Goal: Check status: Check status

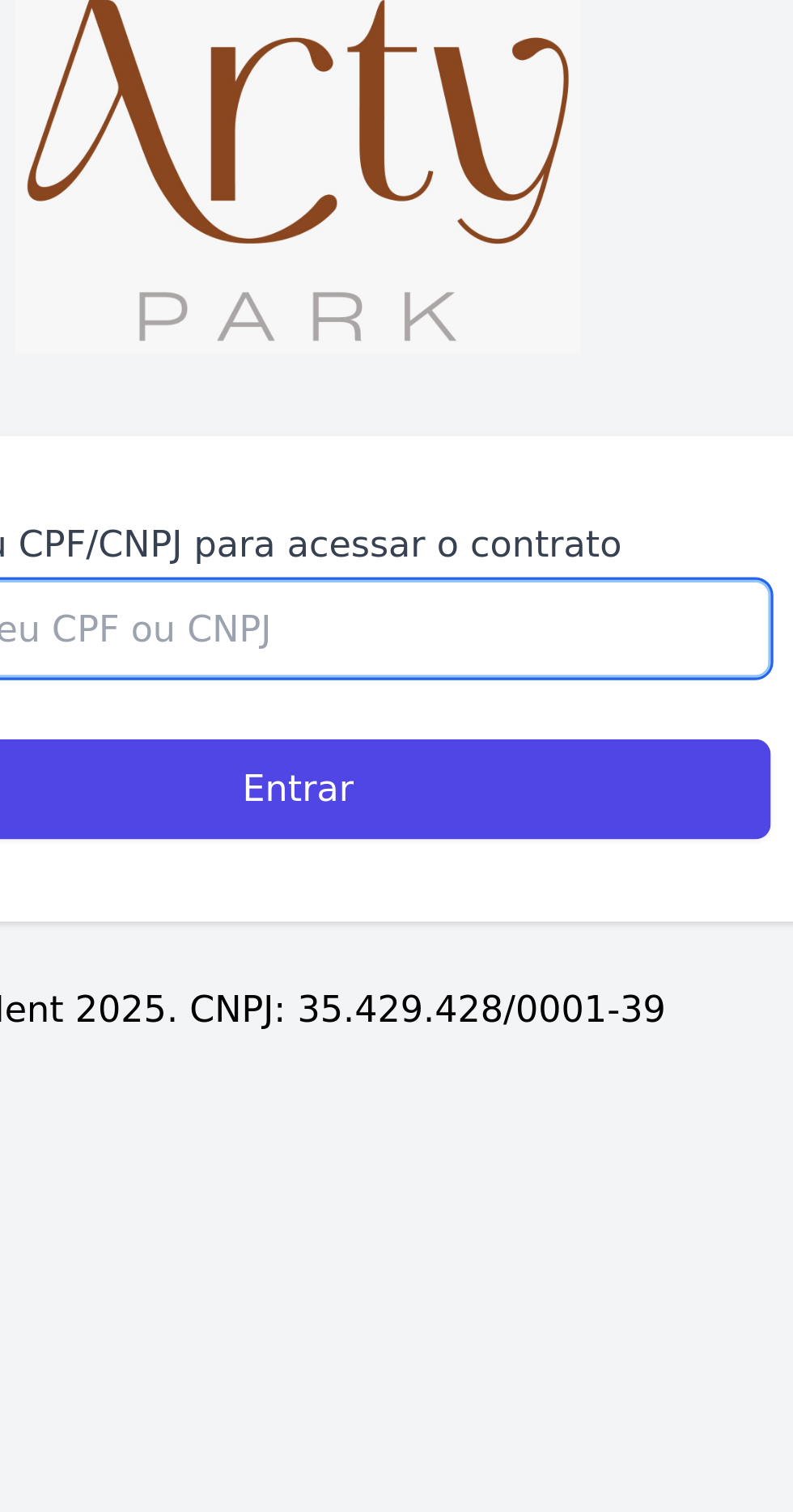
click at [430, 808] on input "Digite seu CPF/CNPJ para acessar o contrato" at bounding box center [396, 792] width 297 height 30
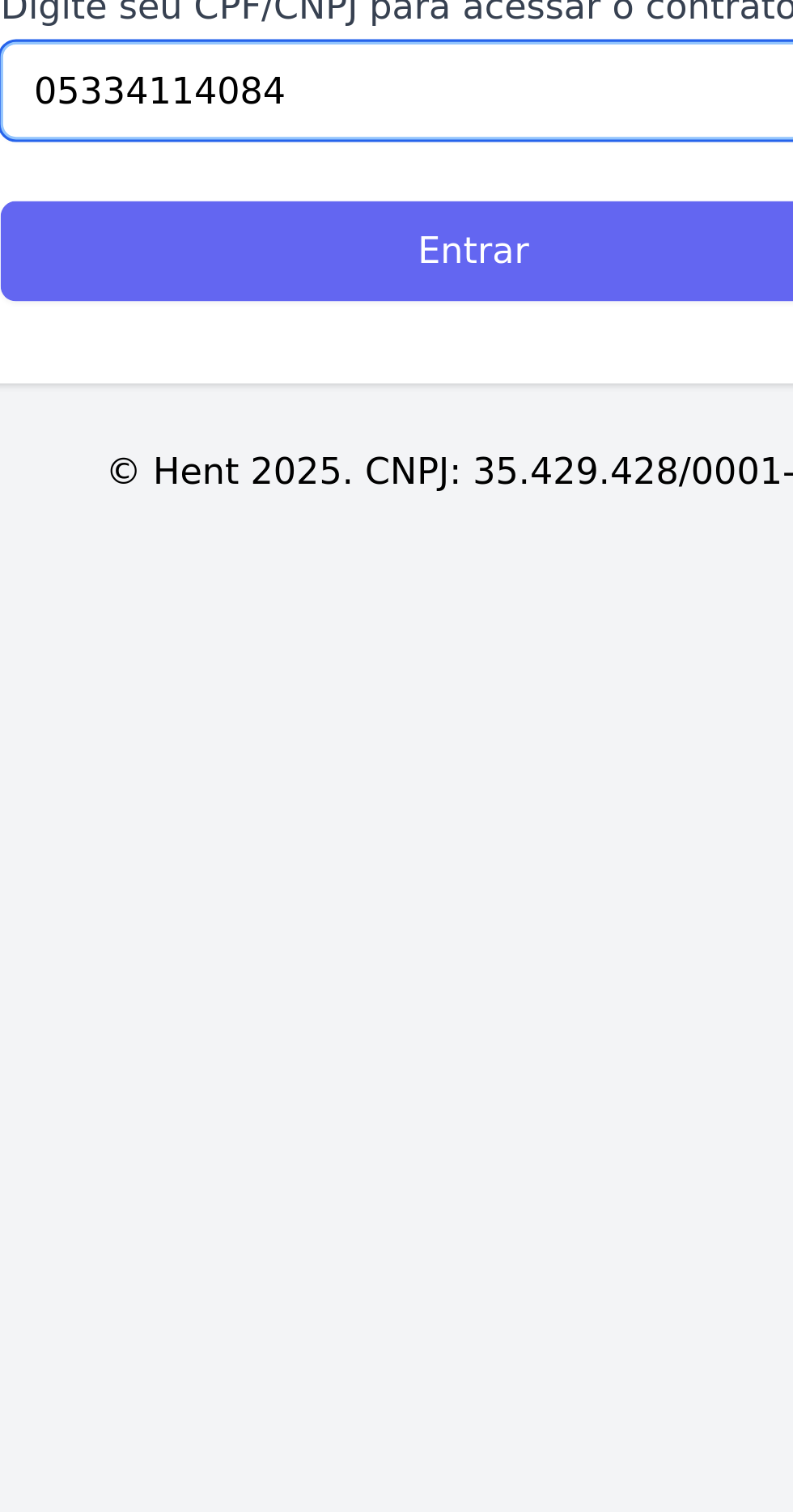
type input "05334114084"
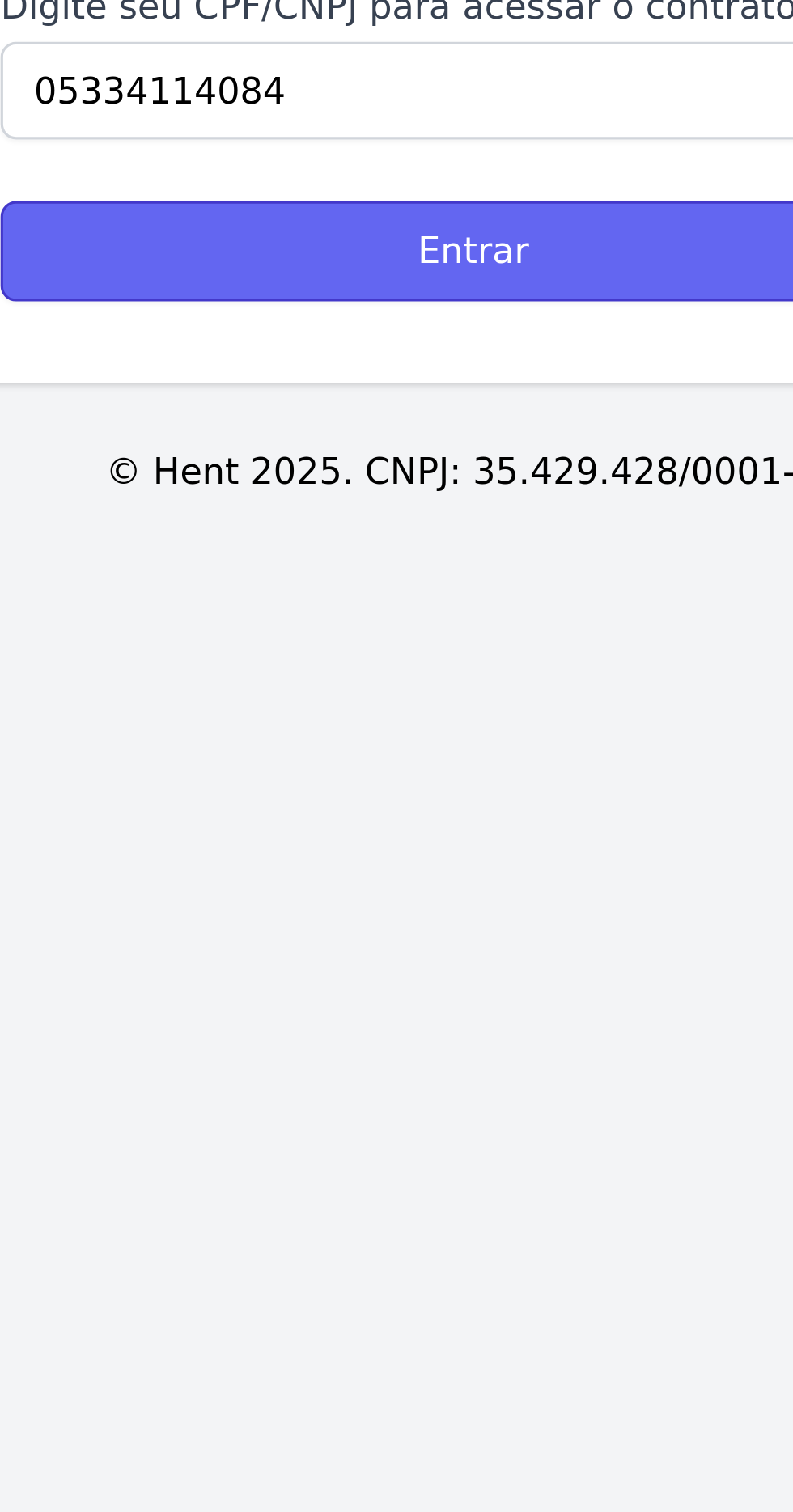
click at [457, 859] on input "Entrar" at bounding box center [396, 844] width 297 height 31
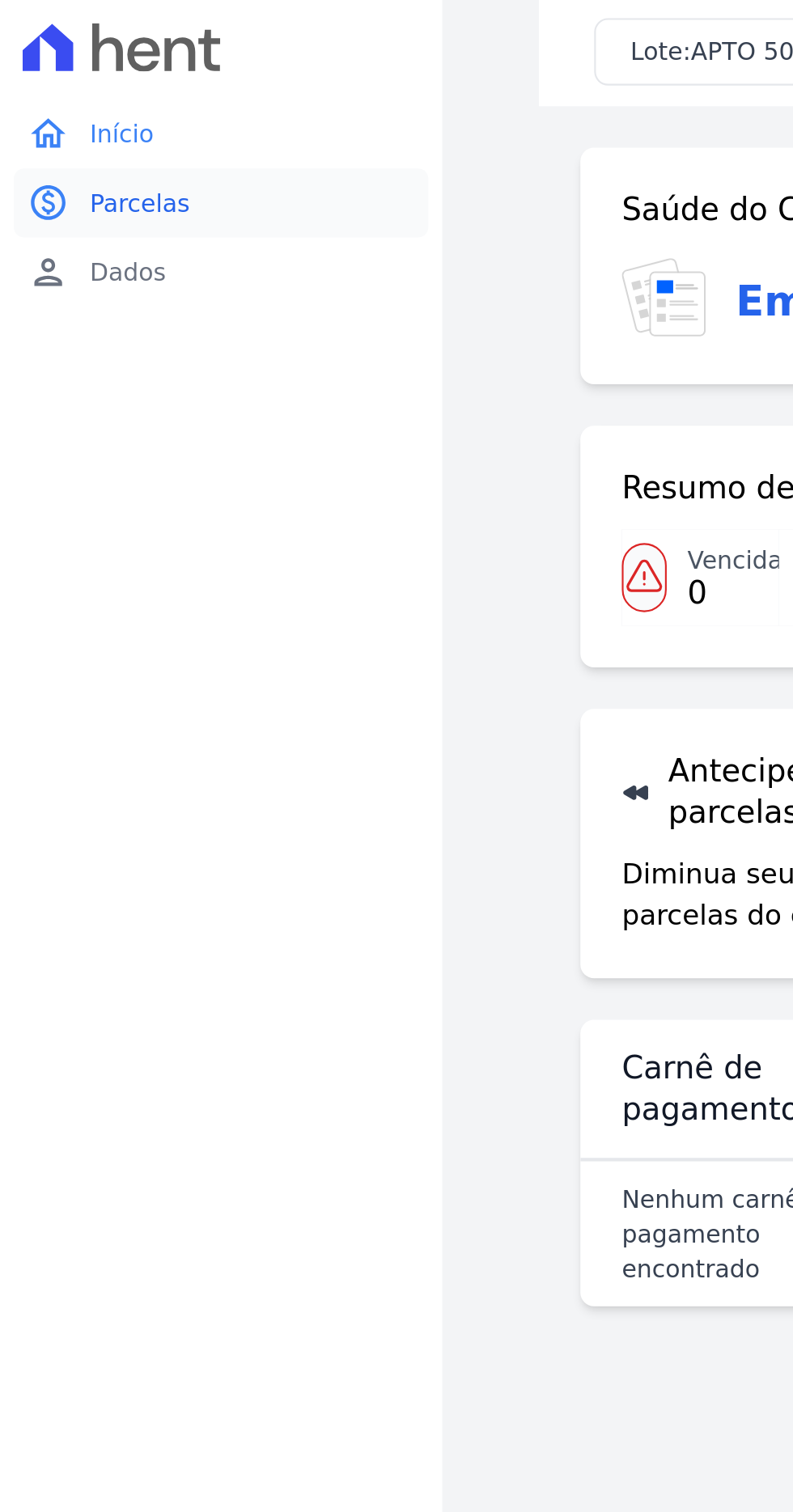
click at [101, 91] on link "paid Parcelas" at bounding box center [103, 96] width 194 height 32
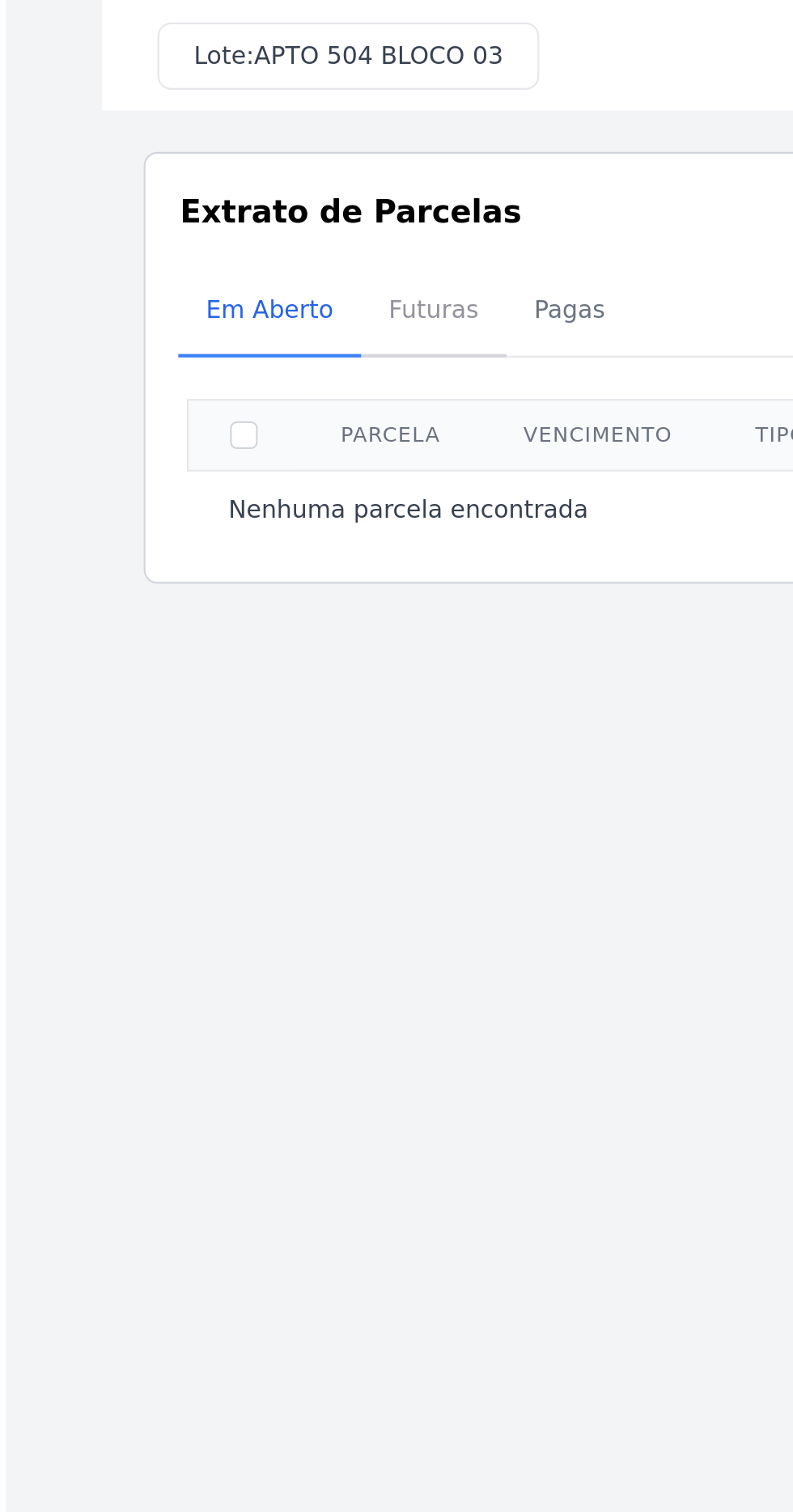
click at [414, 140] on span "Futuras" at bounding box center [407, 144] width 62 height 32
click at [399, 146] on span "Futuras" at bounding box center [407, 144] width 62 height 32
click at [409, 129] on span "Futuras" at bounding box center [407, 144] width 62 height 32
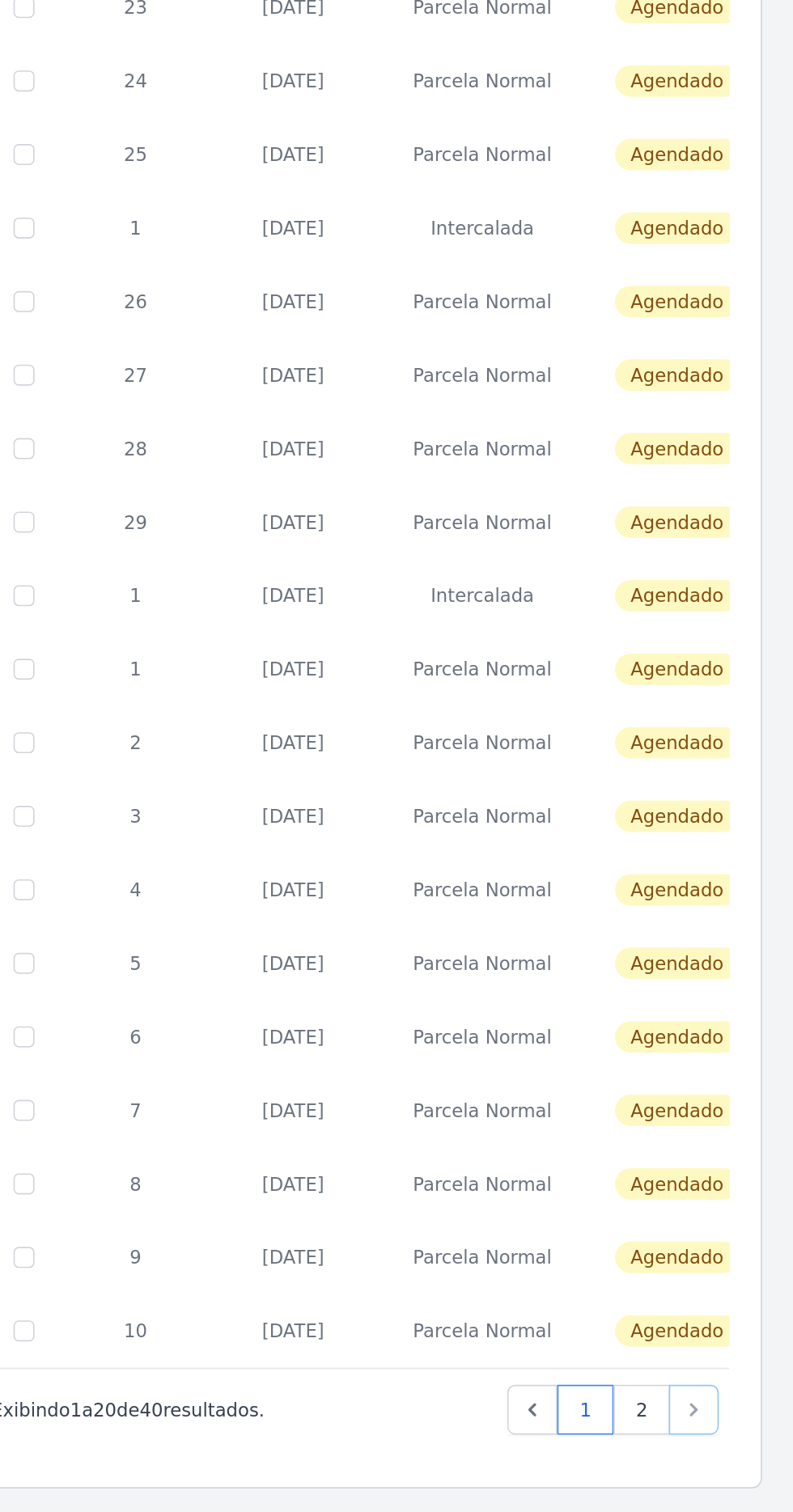
click at [731, 1150] on icon "Next" at bounding box center [731, 1153] width 16 height 16
click at [700, 1148] on link "2" at bounding box center [699, 1152] width 35 height 30
click at [697, 1145] on link "2" at bounding box center [699, 1152] width 35 height 30
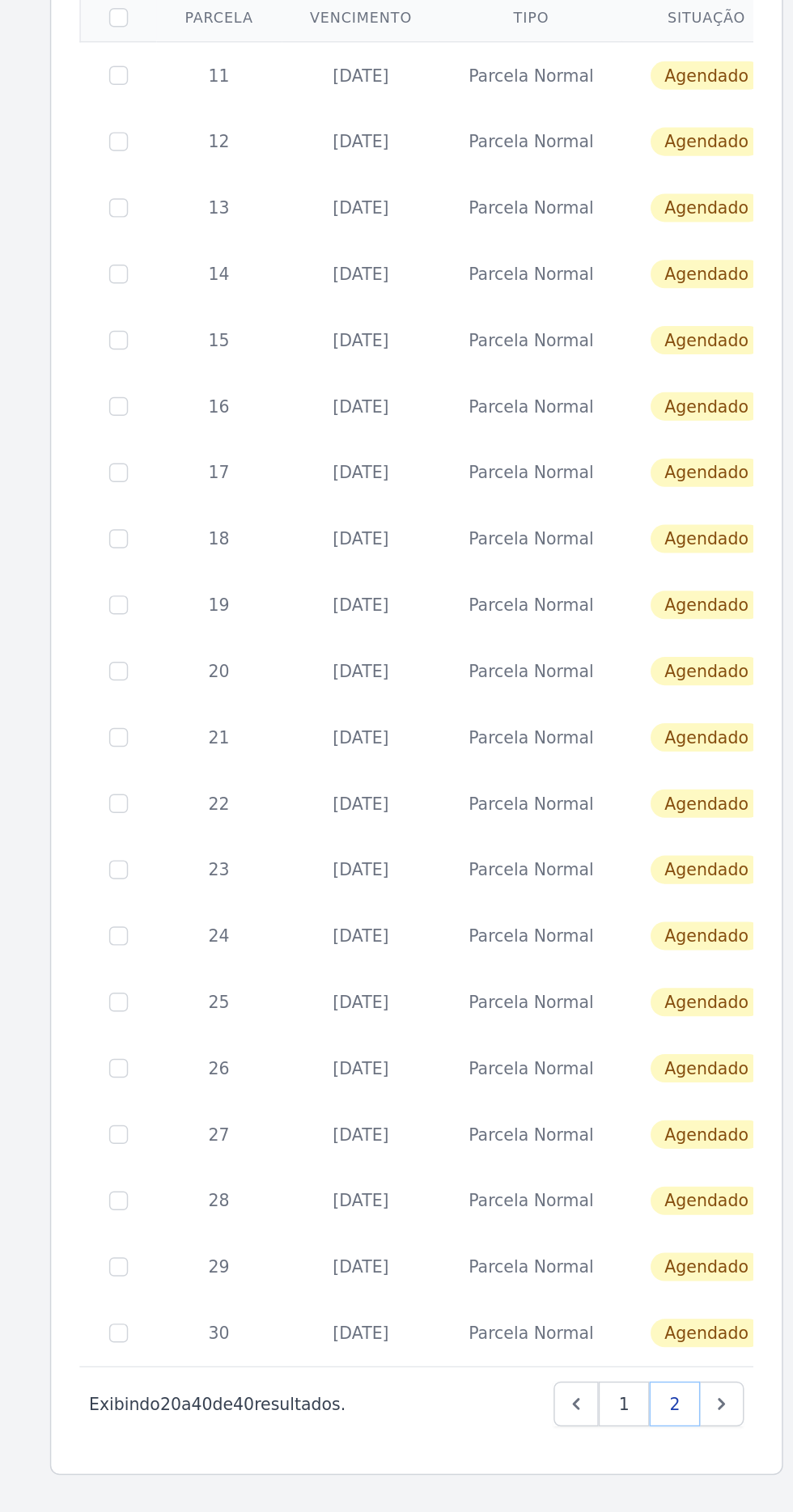
click at [714, 1145] on link "2" at bounding box center [699, 1152] width 35 height 30
click at [731, 1150] on icon "Next" at bounding box center [731, 1153] width 16 height 16
click at [740, 1148] on link "Next" at bounding box center [731, 1152] width 30 height 30
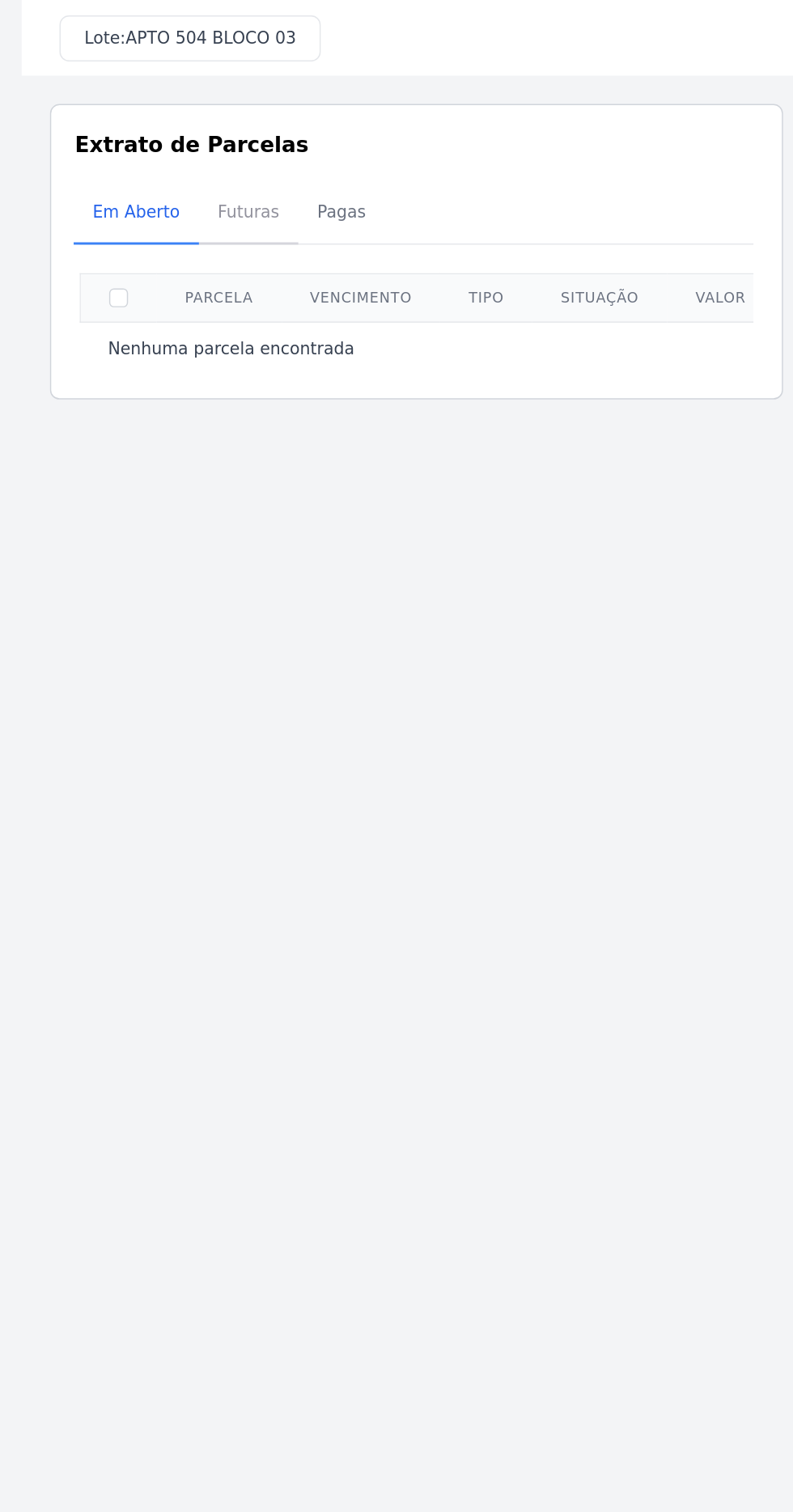
click at [385, 131] on span "Futuras" at bounding box center [407, 144] width 62 height 32
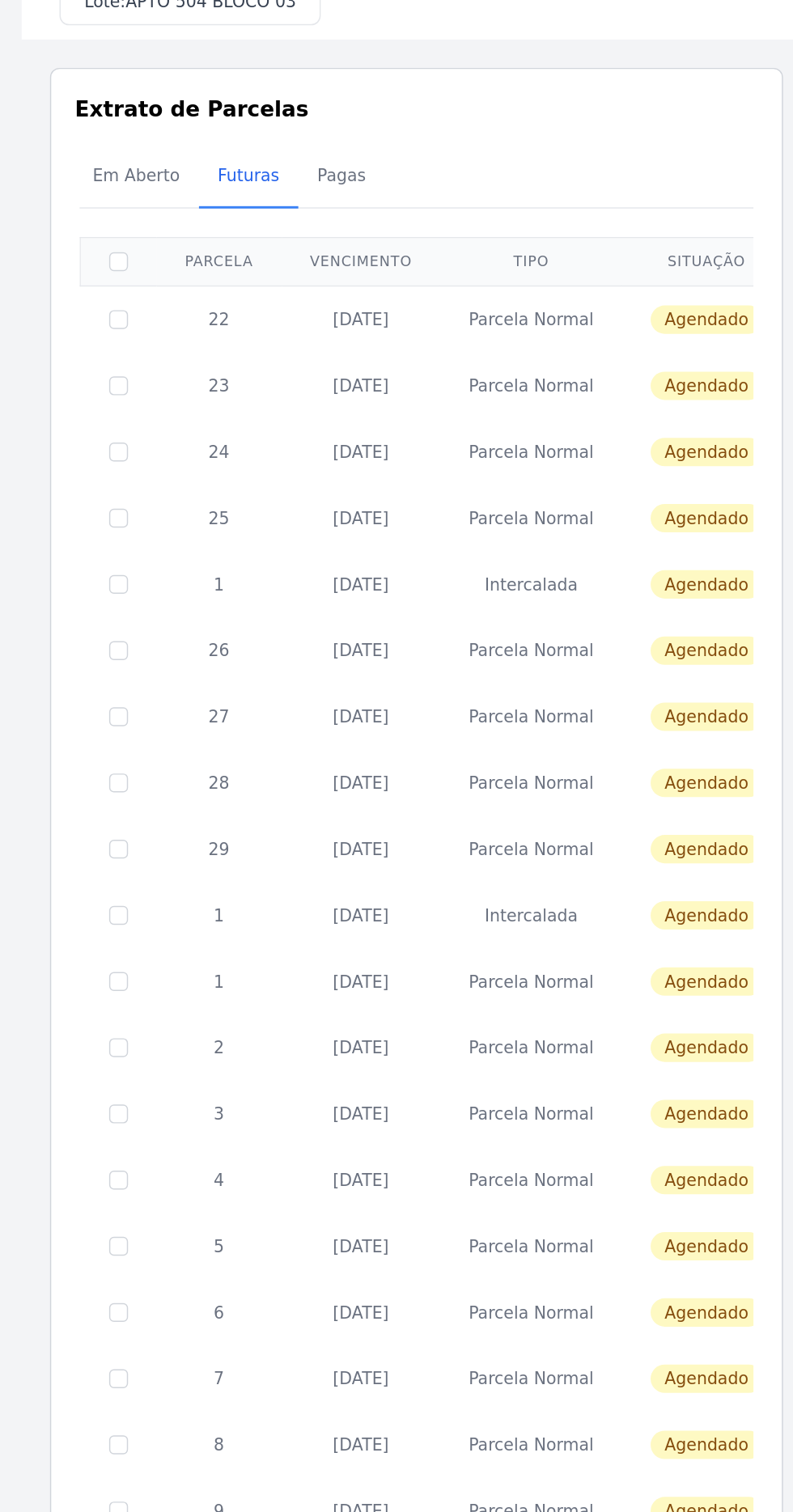
click at [451, 199] on th "Vencimento" at bounding box center [484, 204] width 108 height 33
click at [445, 128] on span "Pagas" at bounding box center [471, 144] width 53 height 32
click at [445, 147] on span "Pagas" at bounding box center [471, 144] width 53 height 32
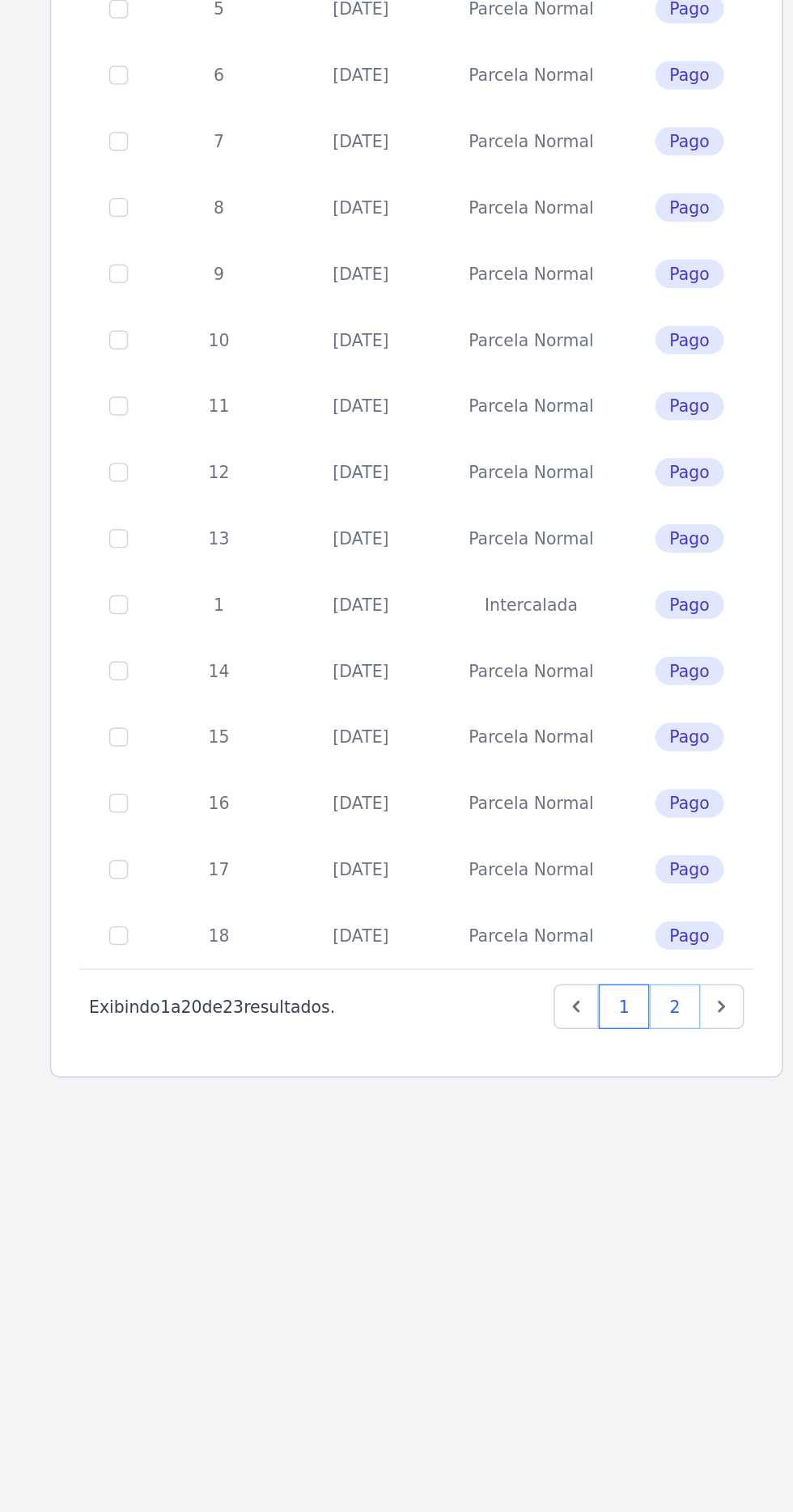
click at [700, 1163] on link "2" at bounding box center [699, 1165] width 35 height 30
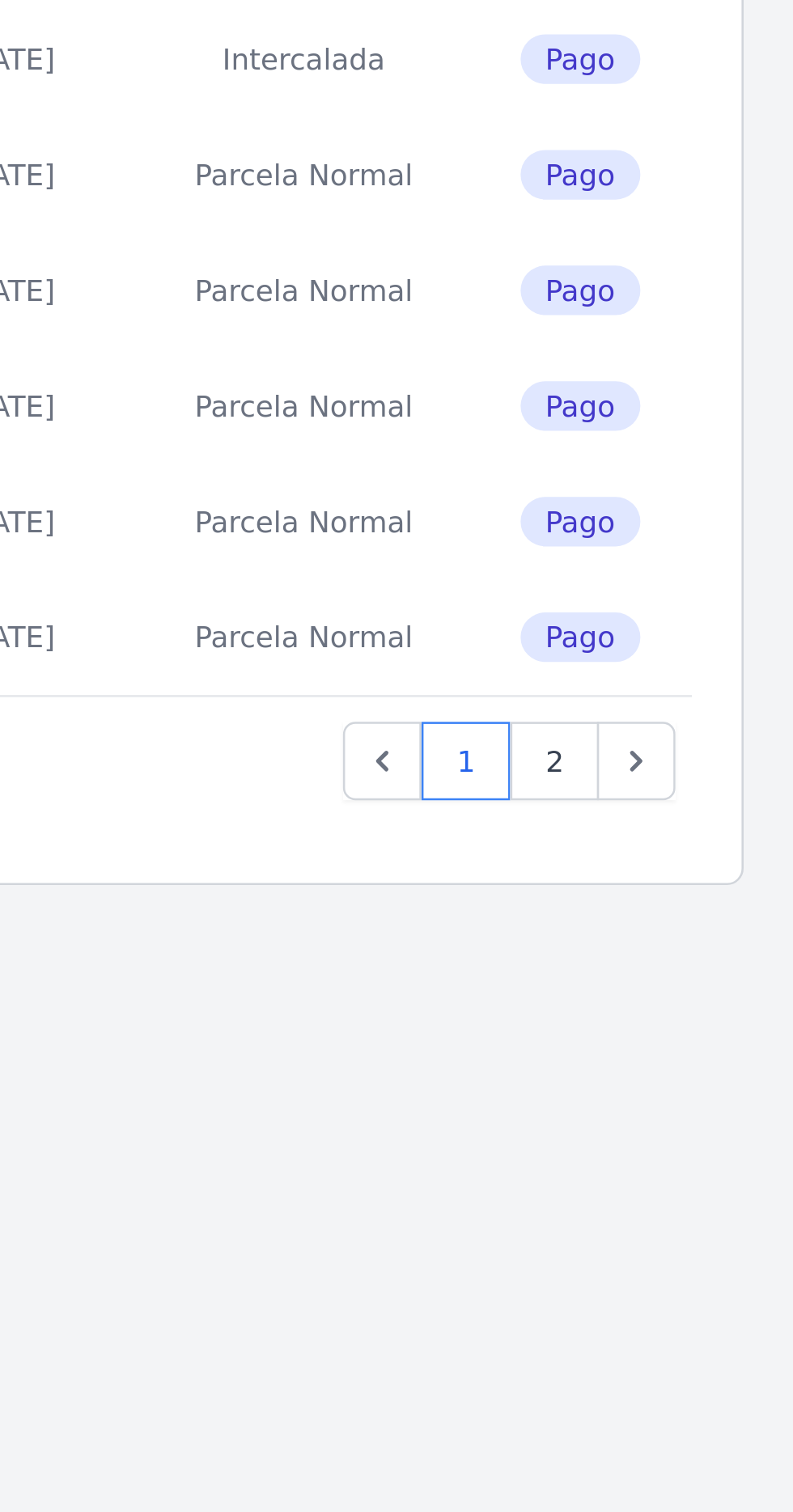
click at [757, 1263] on main "Listagem de parcelas Baixar PDF Extrato de Parcelas Em Aberto Futuras Pagas 0 s…" at bounding box center [522, 782] width 540 height 1461
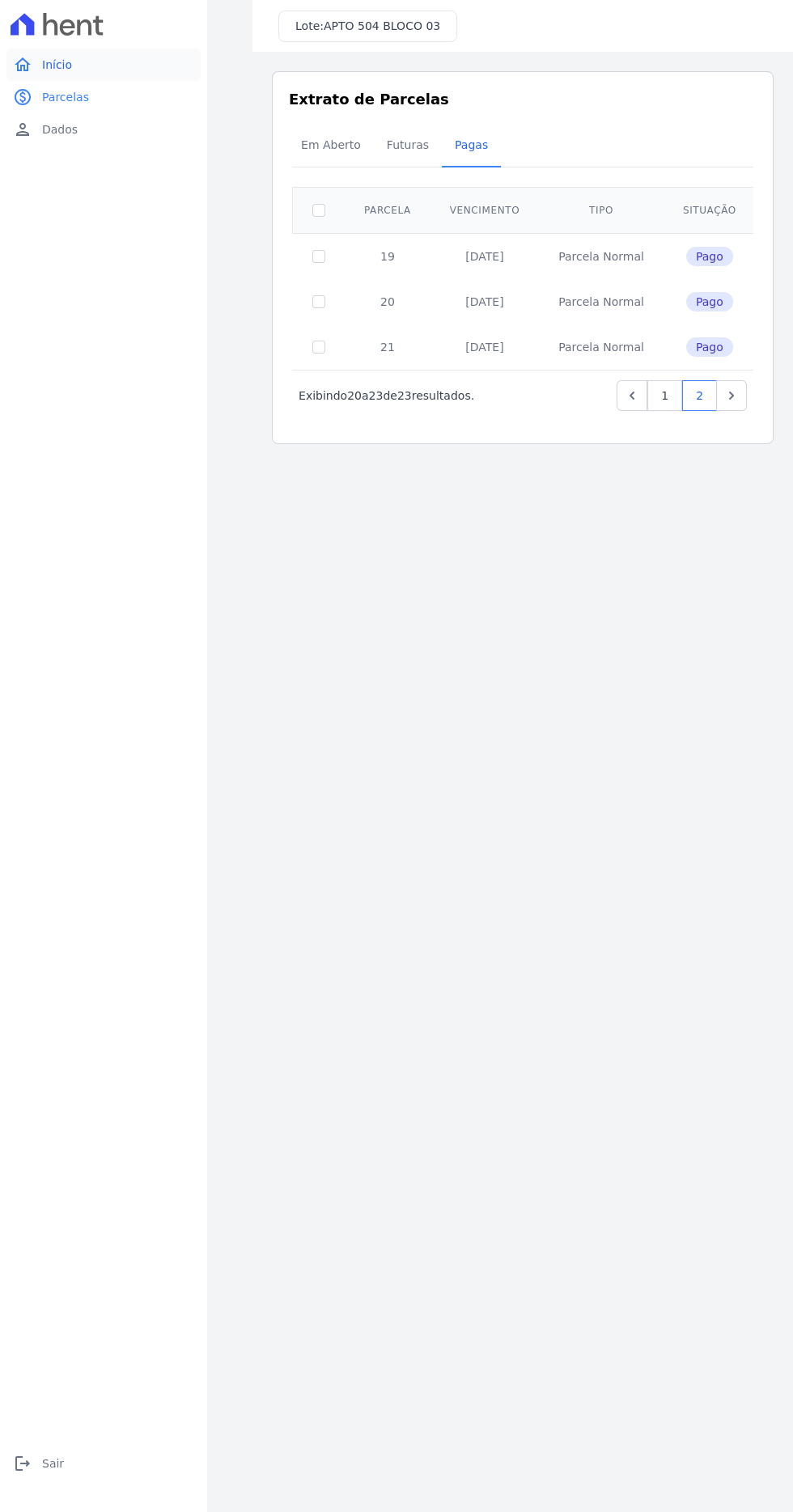
click at [55, 64] on span "Início" at bounding box center [57, 64] width 30 height 16
